Goal: Navigation & Orientation: Understand site structure

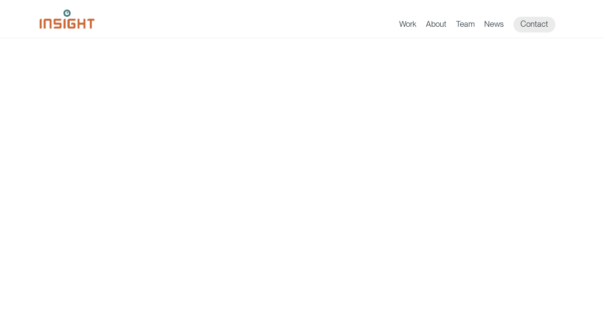
click at [439, 18] on ul "Work About Branding Creative Services Digital & Social Media Media Production W…" at bounding box center [482, 25] width 166 height 16
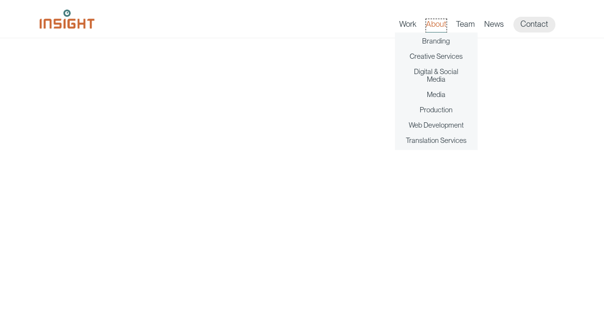
click at [439, 27] on link "About" at bounding box center [436, 25] width 21 height 13
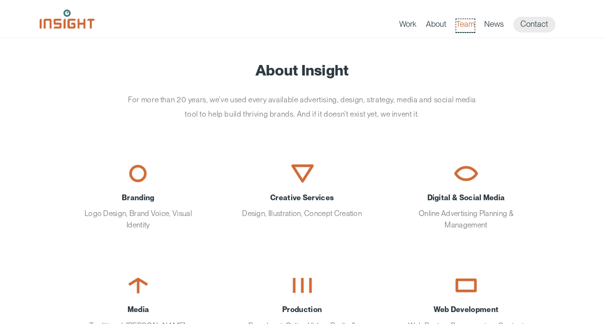
click at [472, 28] on link "Team" at bounding box center [465, 25] width 19 height 13
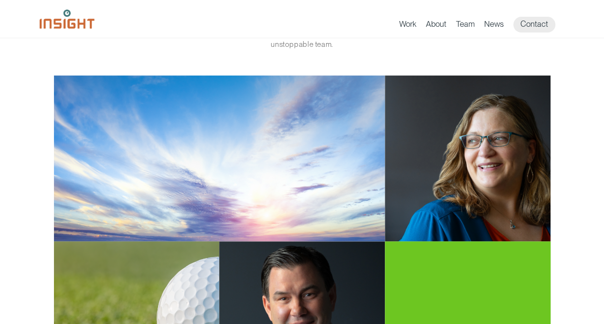
scroll to position [84, 0]
